Goal: Task Accomplishment & Management: Use online tool/utility

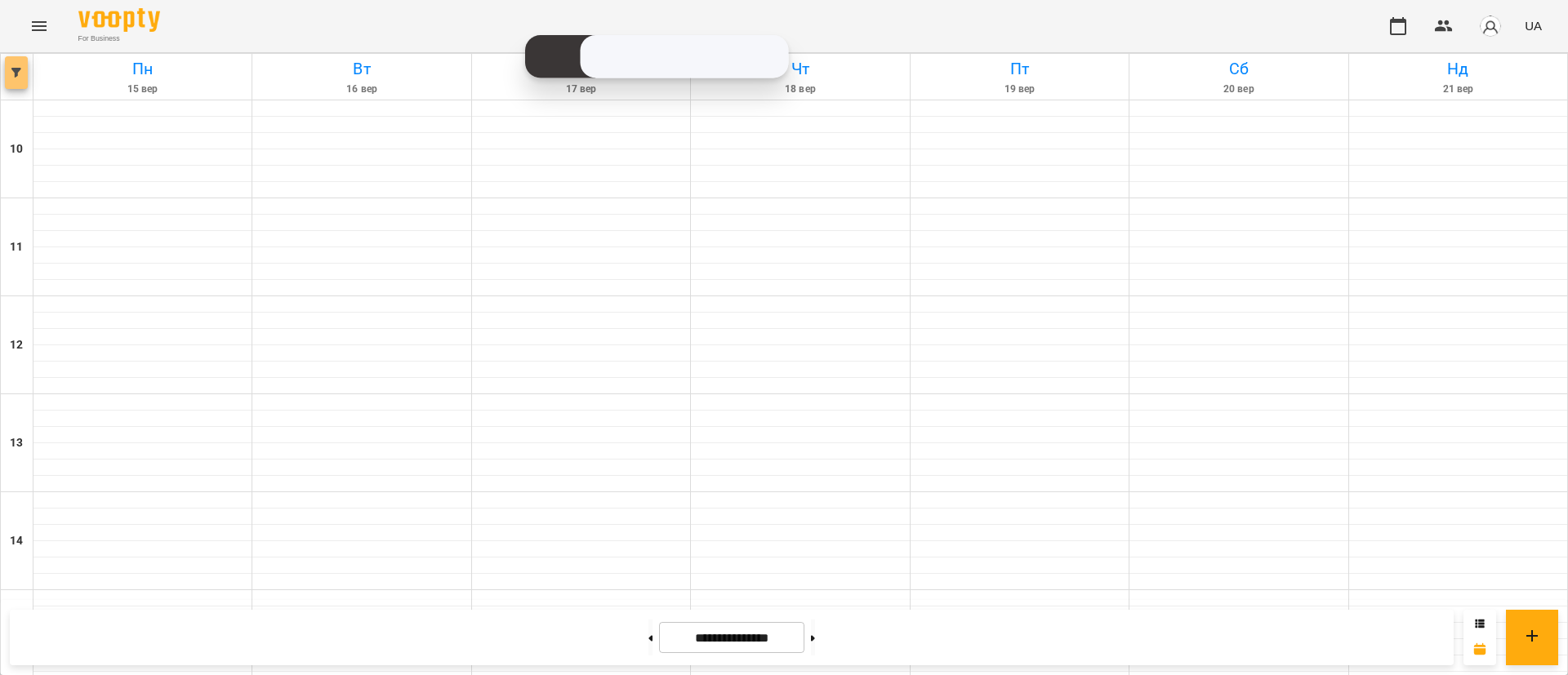
click at [21, 70] on span "button" at bounding box center [16, 73] width 23 height 10
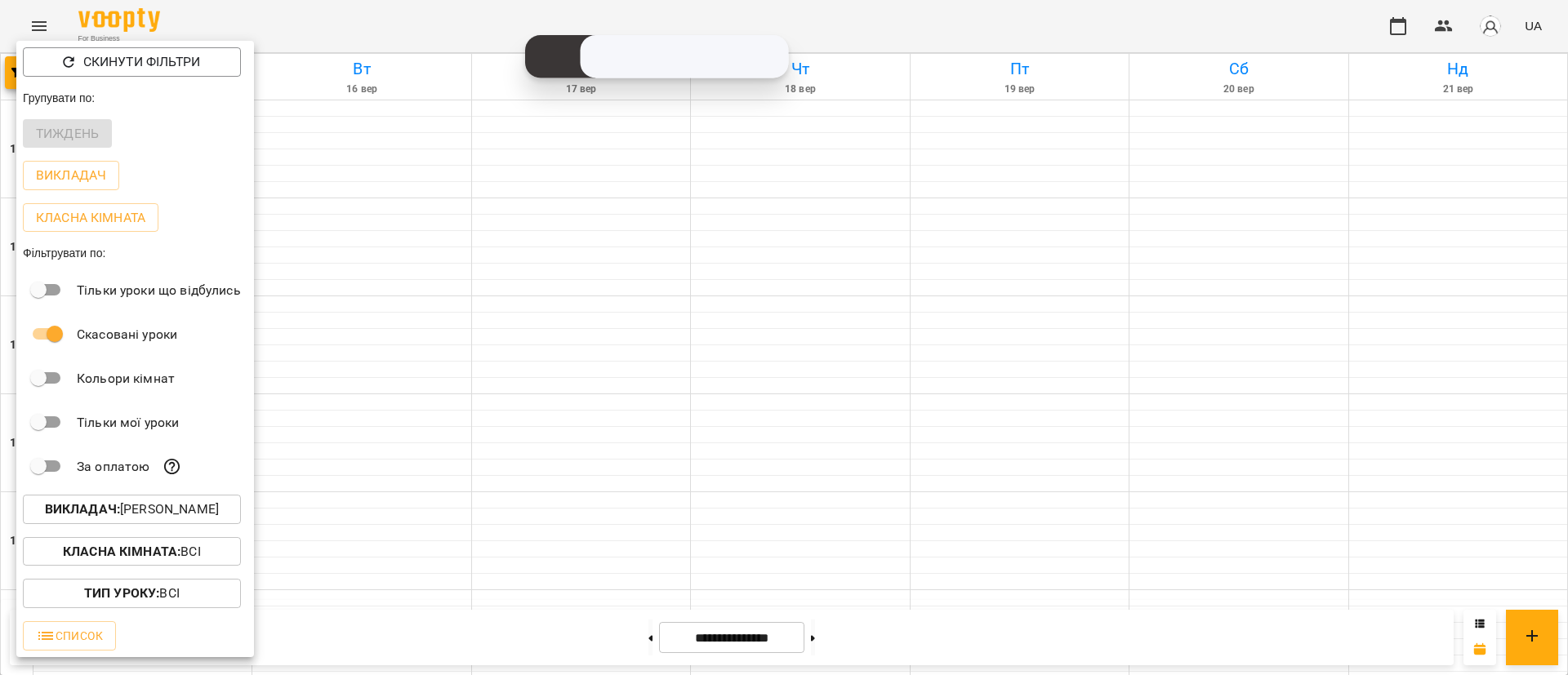
click at [150, 519] on p "Викладач : [PERSON_NAME]" at bounding box center [132, 509] width 174 height 20
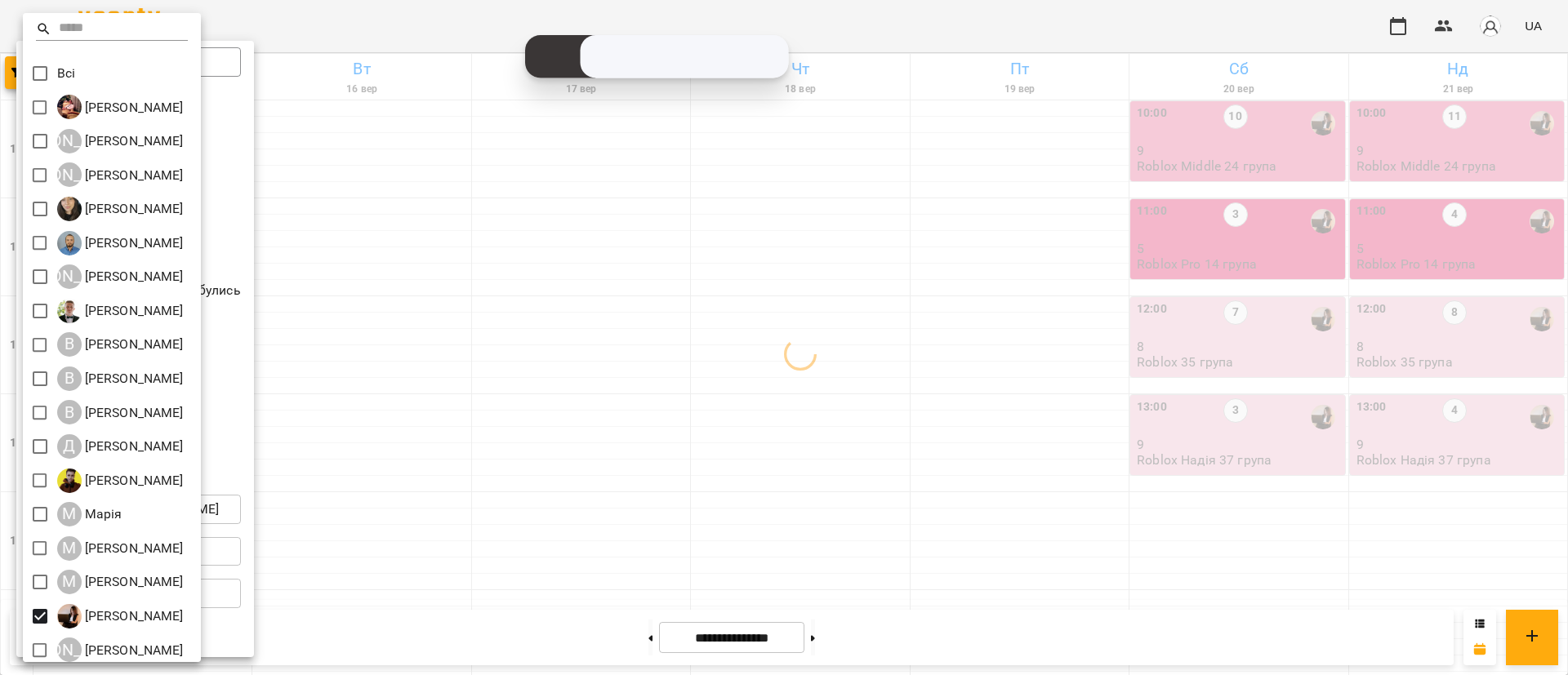
click at [620, 537] on div at bounding box center [784, 338] width 1568 height 675
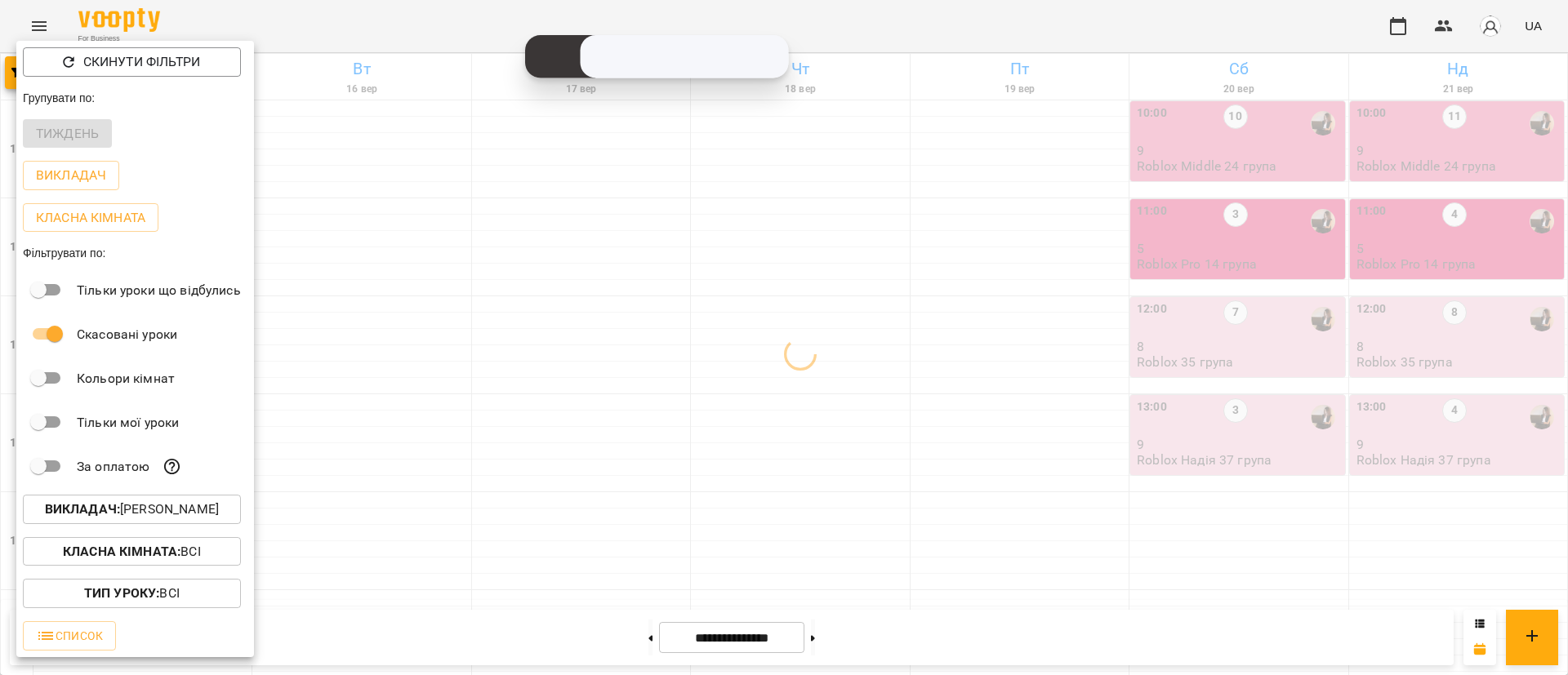
click at [620, 537] on div at bounding box center [784, 338] width 1568 height 675
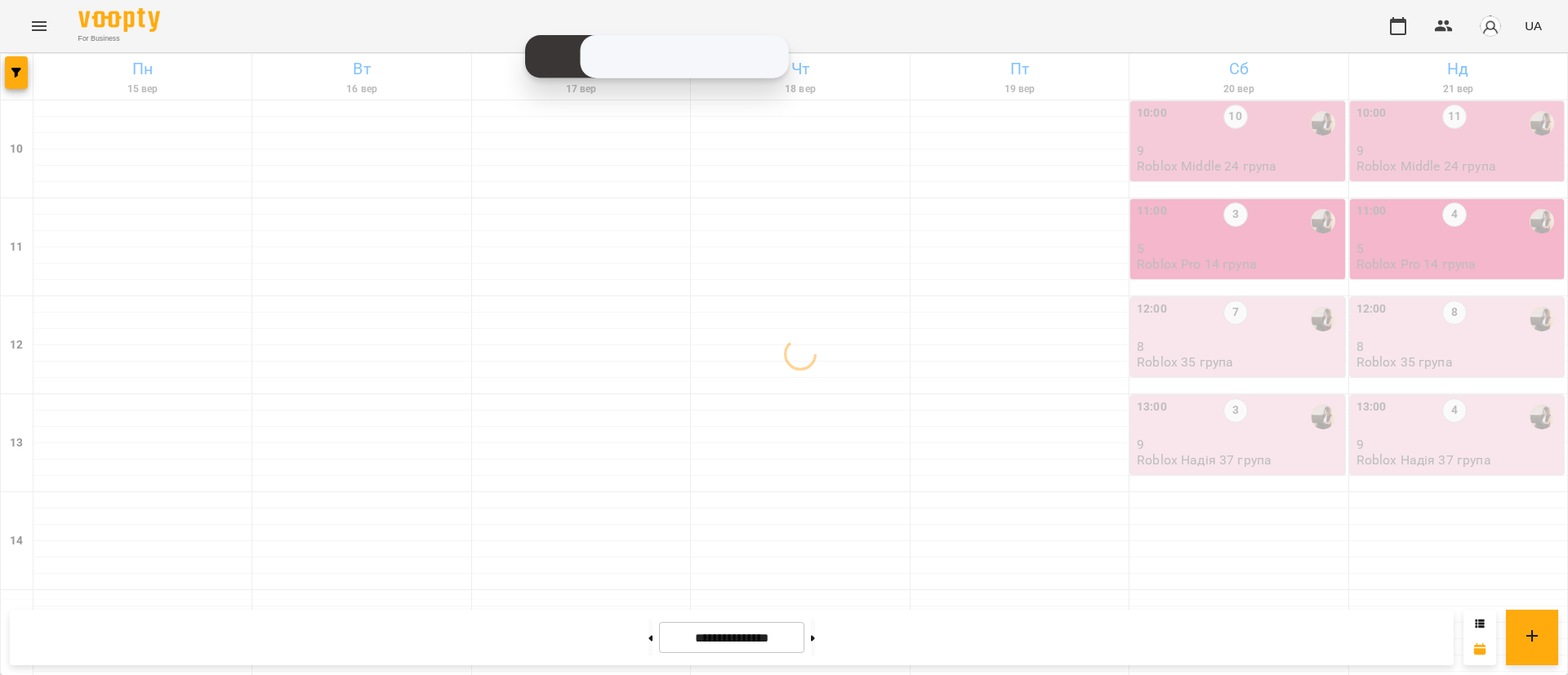
scroll to position [735, 0]
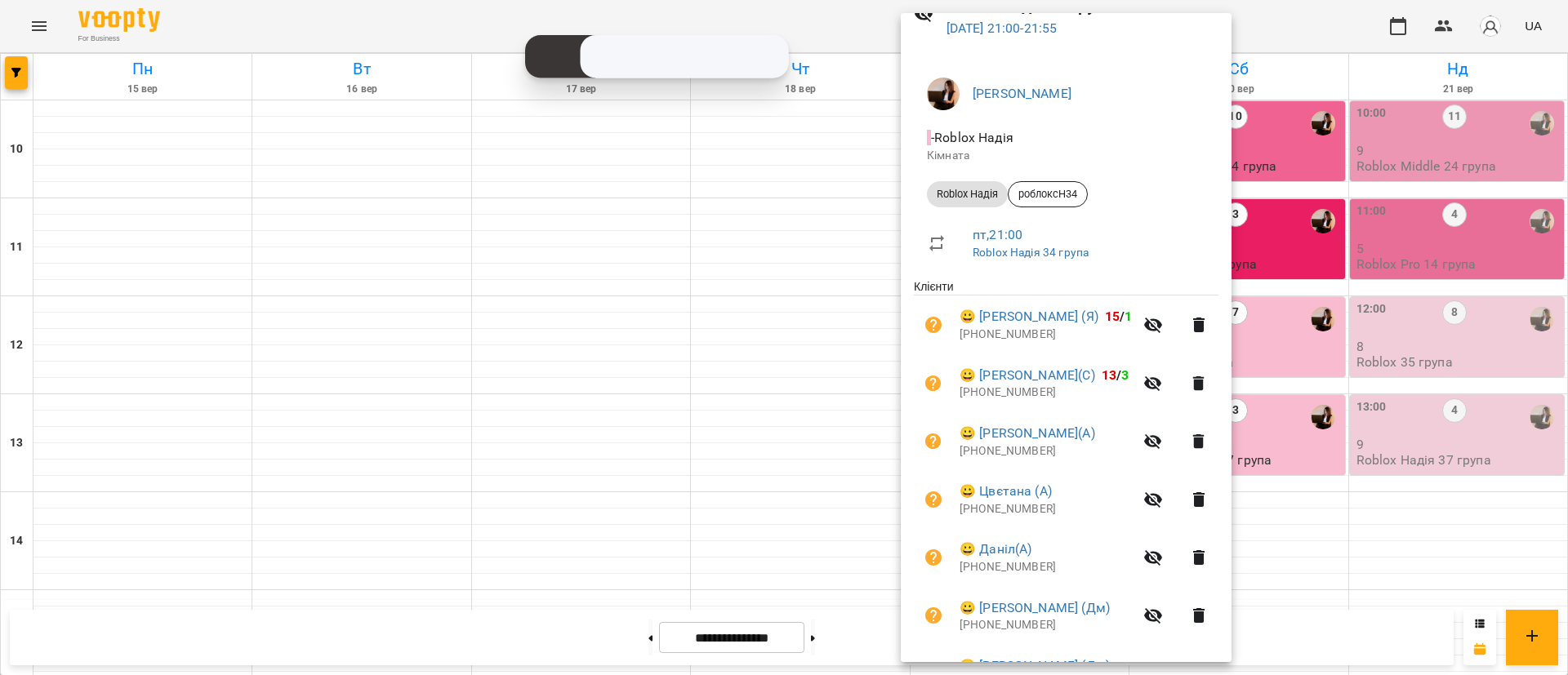
scroll to position [358, 0]
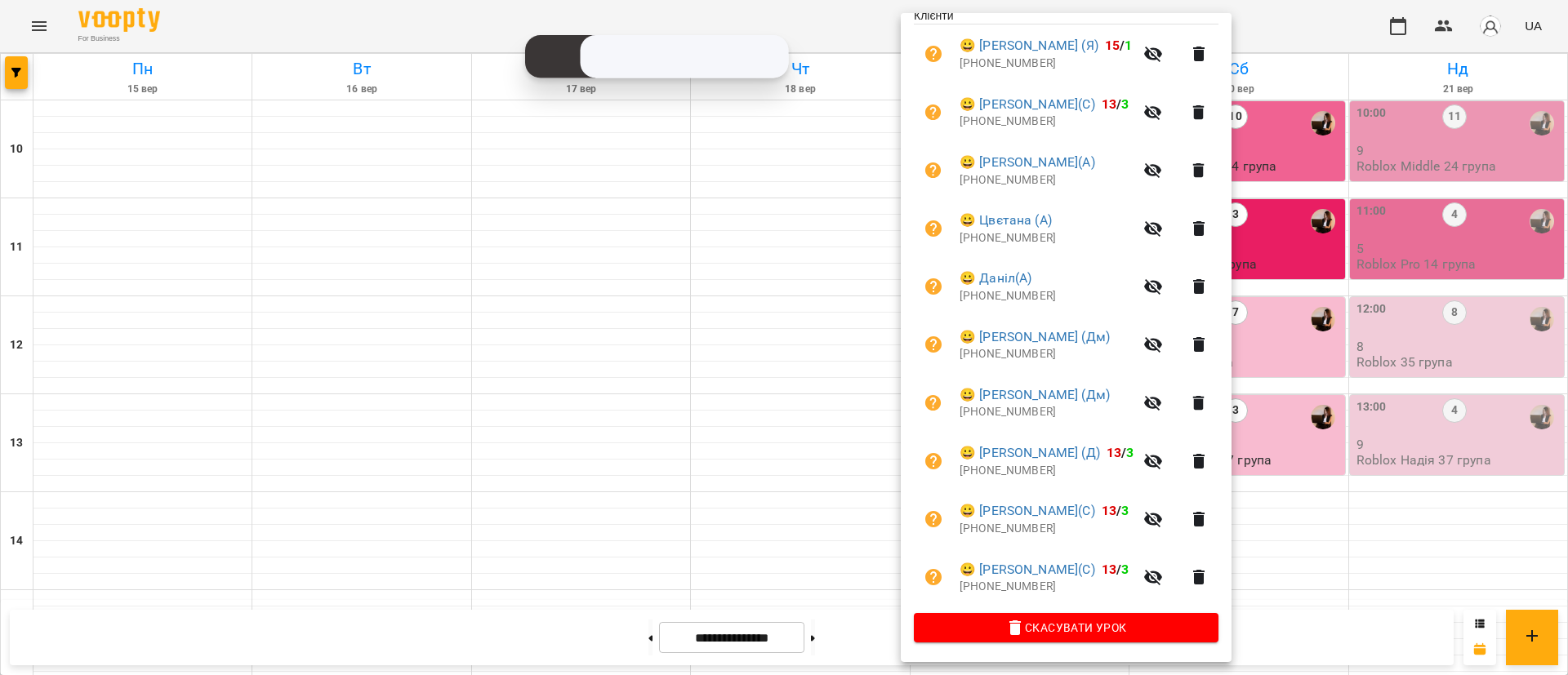
click at [573, 503] on div at bounding box center [784, 338] width 1568 height 675
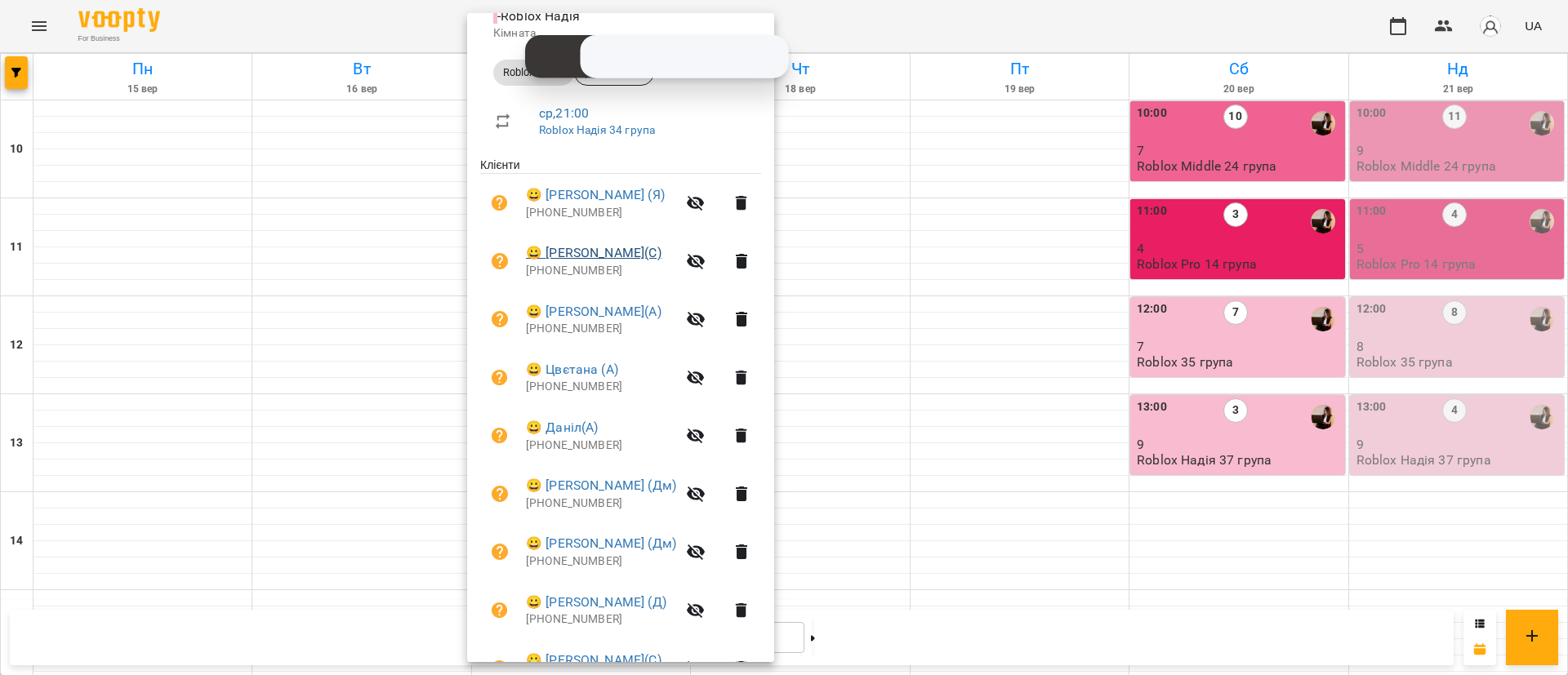
scroll to position [245, 0]
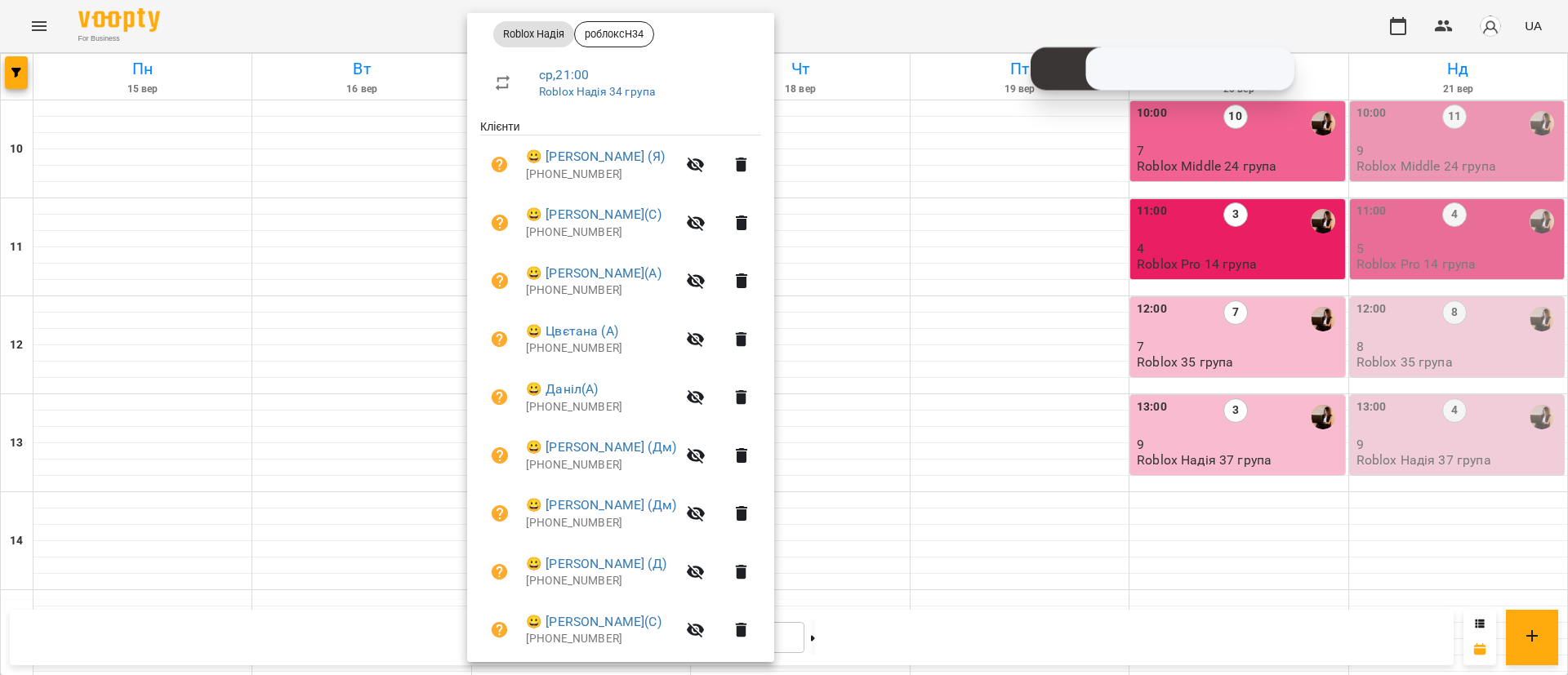
drag, startPoint x: 621, startPoint y: 100, endPoint x: 1037, endPoint y: 190, distance: 425.6
click at [0, 0] on div "Скопійовано в буфер обміну 1 2 ABC 3 DEF 4 GHI 5 JKL 6 MNO 7 PQRS 8 TUV 9 WXYZ …" at bounding box center [0, 0] width 0 height 0
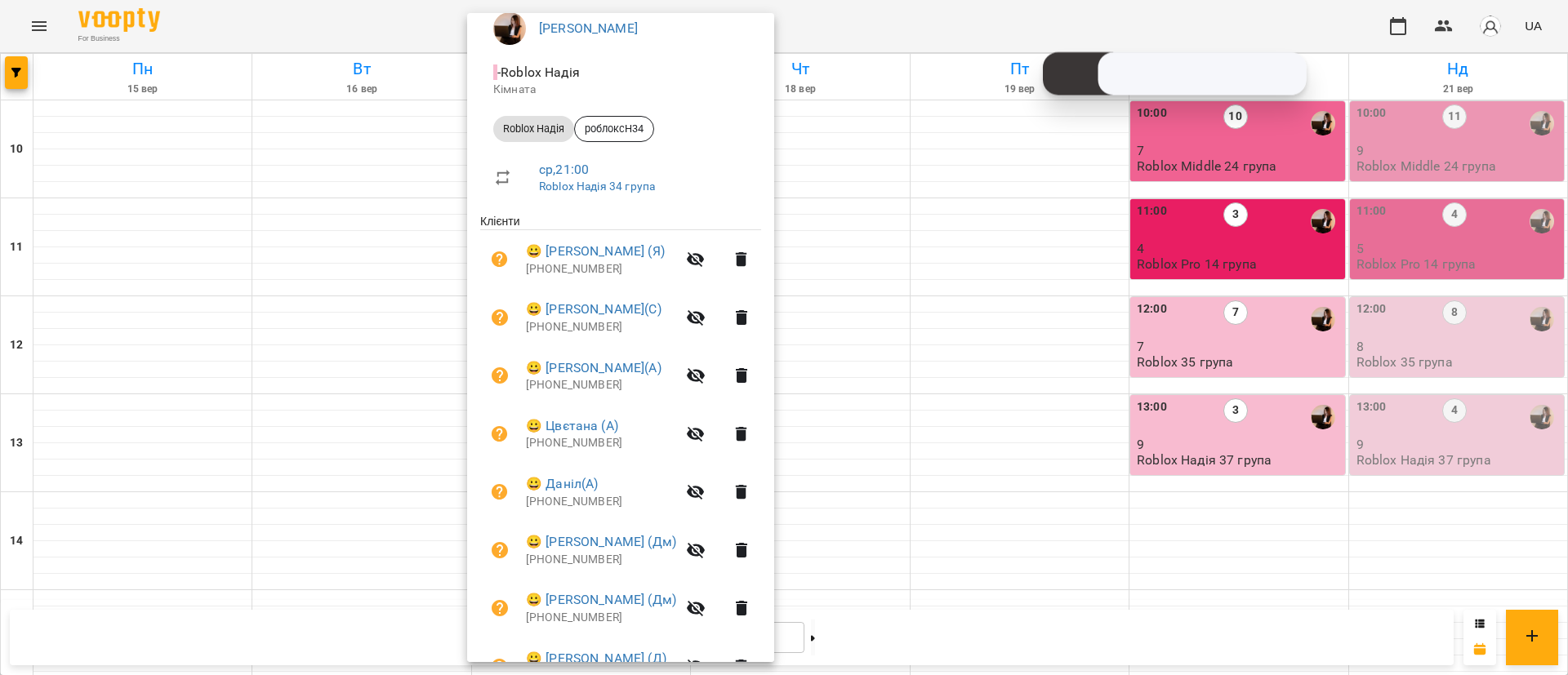
scroll to position [113, 0]
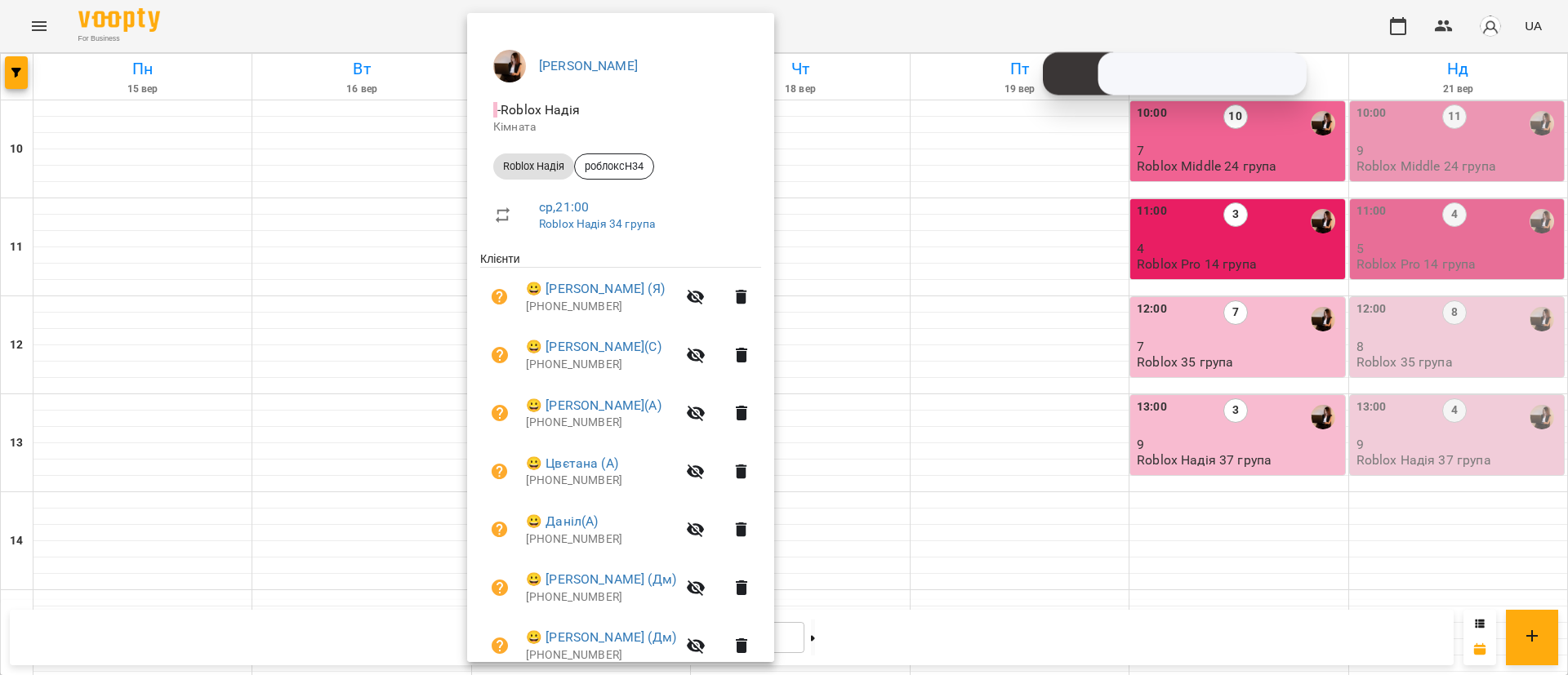
click at [1178, 643] on div at bounding box center [784, 338] width 1568 height 675
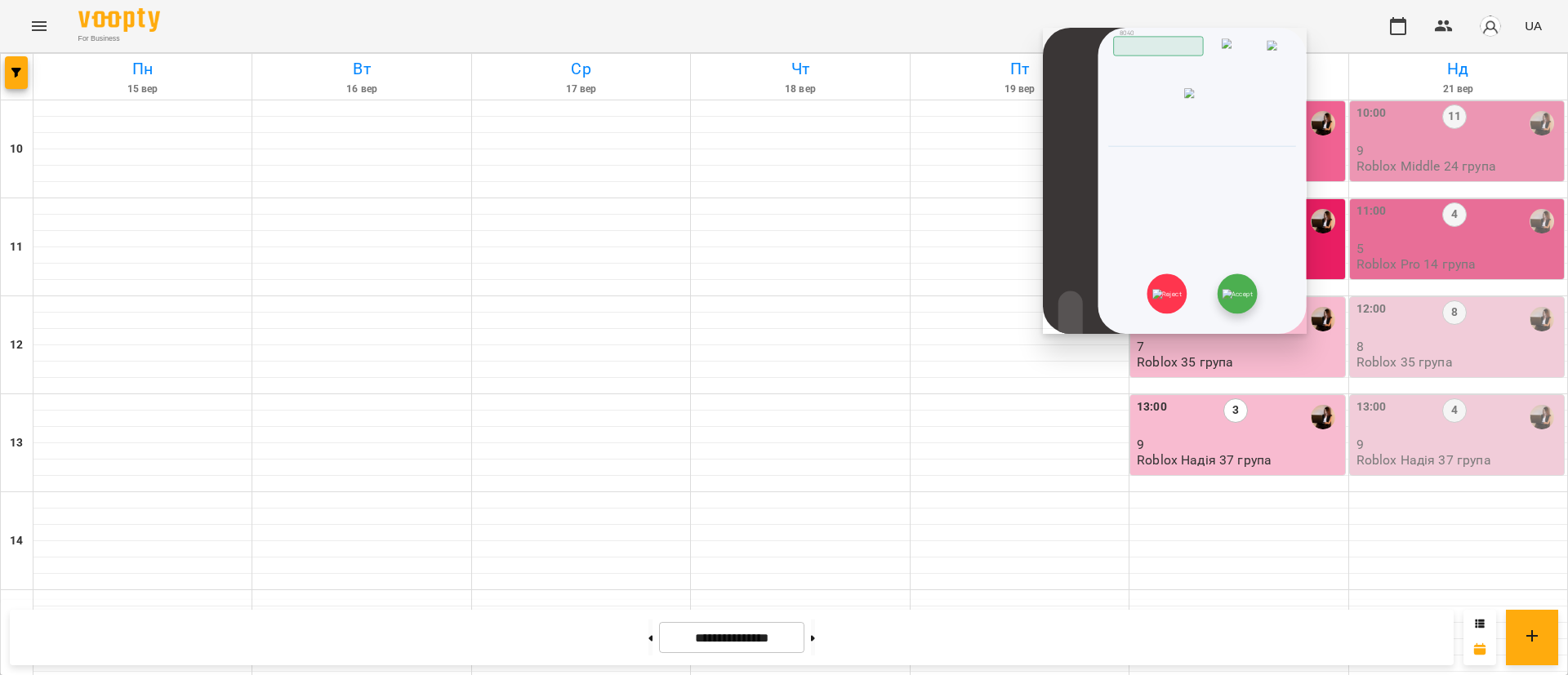
click at [1221, 296] on img at bounding box center [1236, 294] width 31 height 10
